Goal: Task Accomplishment & Management: Use online tool/utility

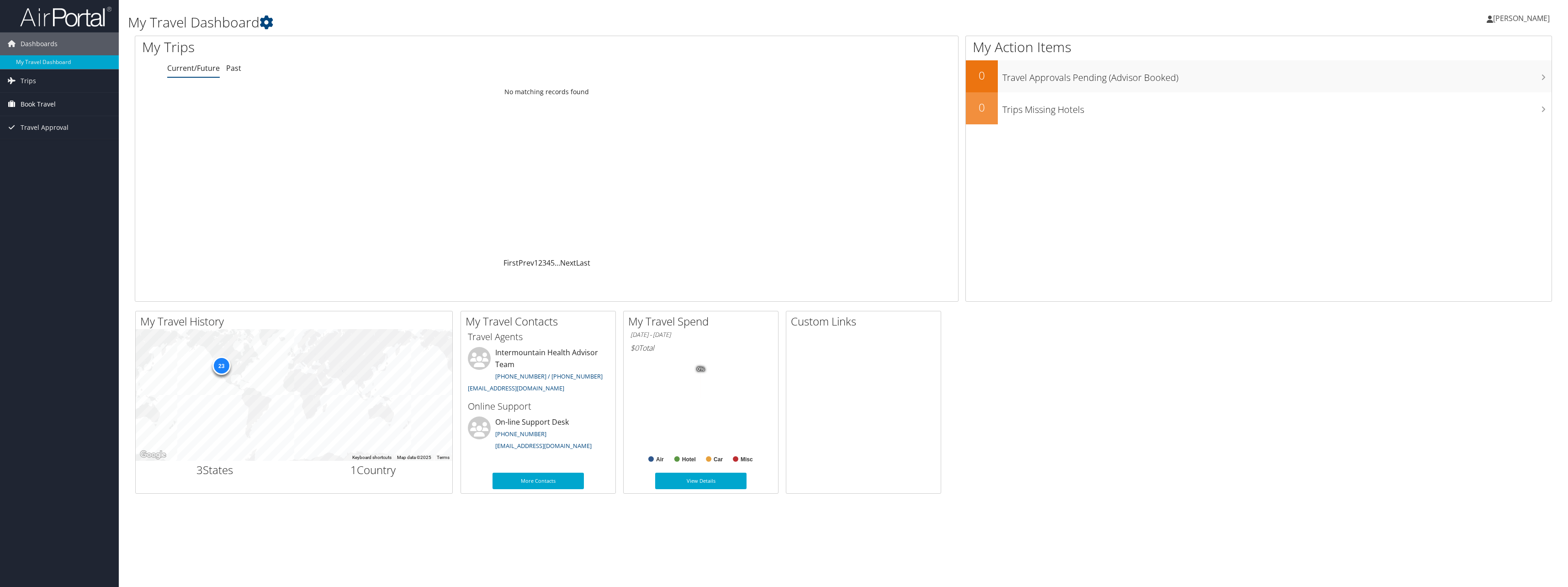
click at [40, 100] on span "Book Travel" at bounding box center [38, 104] width 35 height 23
click at [58, 150] on link "Book/Manage Online Trips" at bounding box center [59, 150] width 119 height 14
